Goal: Go to known website: Access a specific website the user already knows

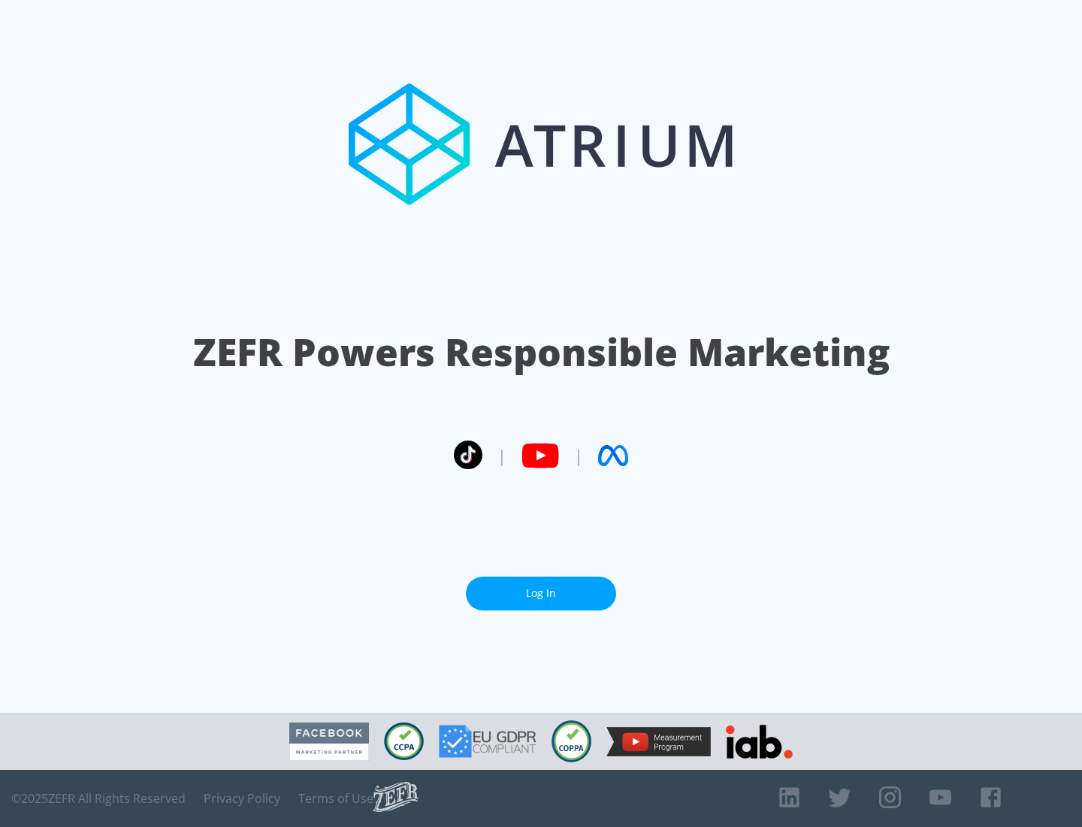
click at [541, 593] on link "Log In" at bounding box center [541, 593] width 150 height 34
